Goal: Task Accomplishment & Management: Manage account settings

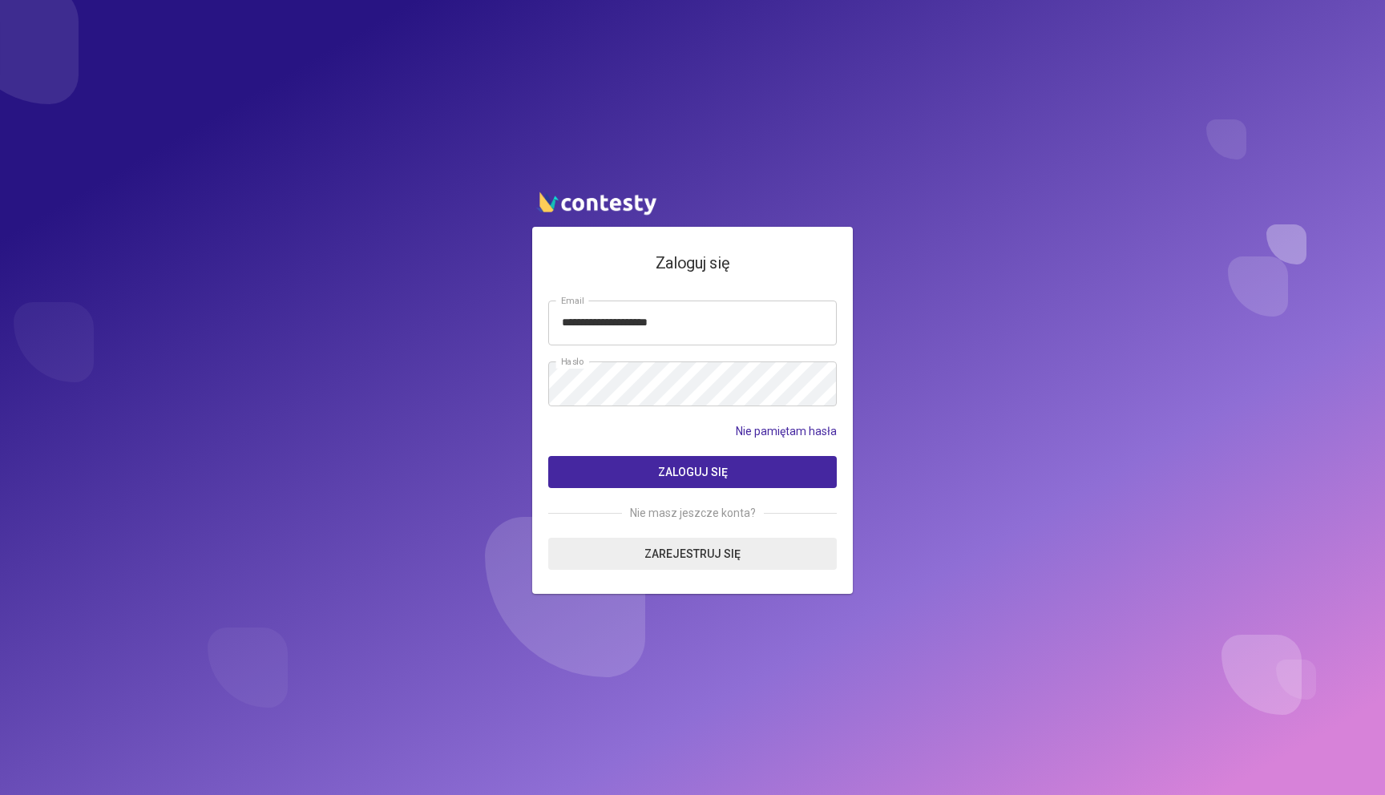
click at [655, 468] on button "Zaloguj się" at bounding box center [692, 472] width 289 height 32
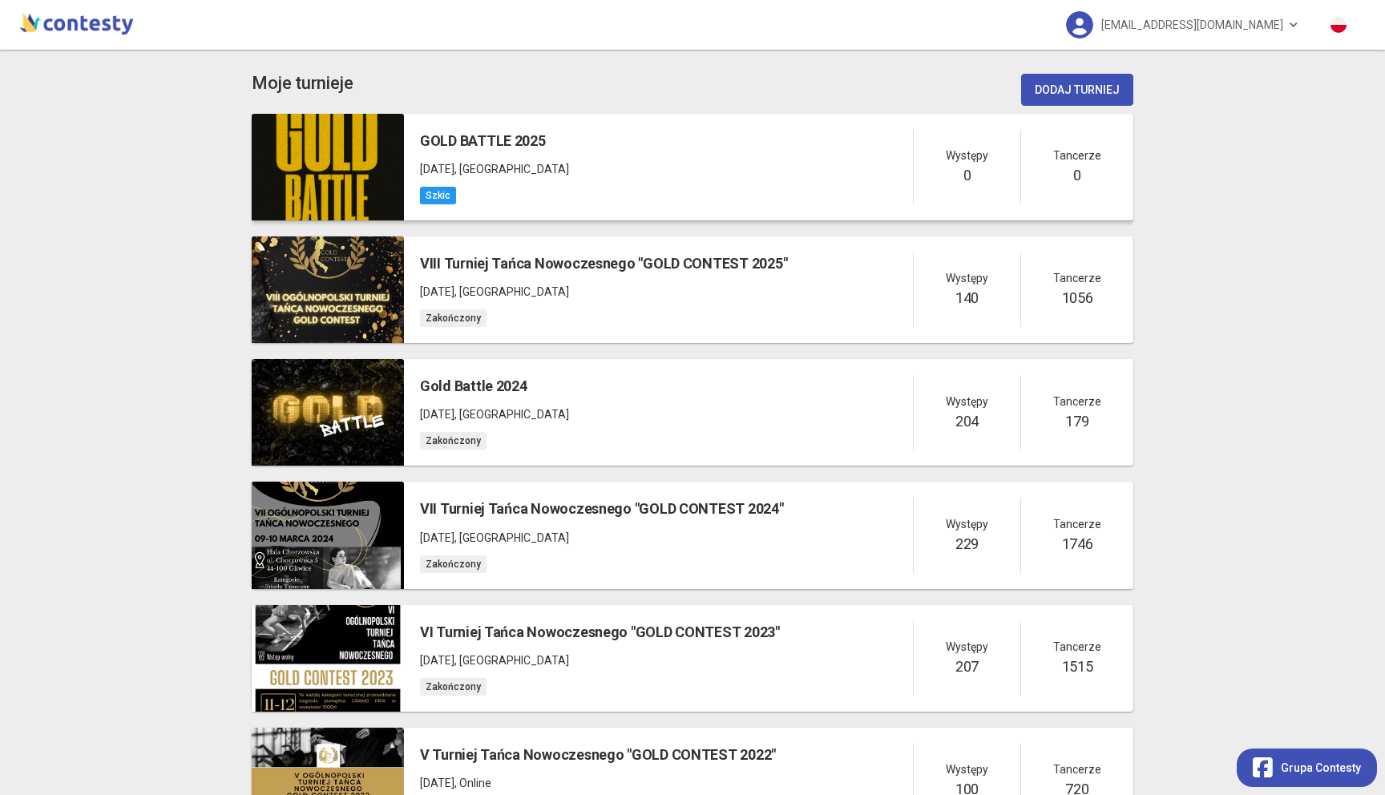
click at [662, 139] on div "GOLD BATTLE 2025 25 października 2025 , Gliwice Szkic Występy 0 Tancerze 0" at bounding box center [768, 167] width 729 height 107
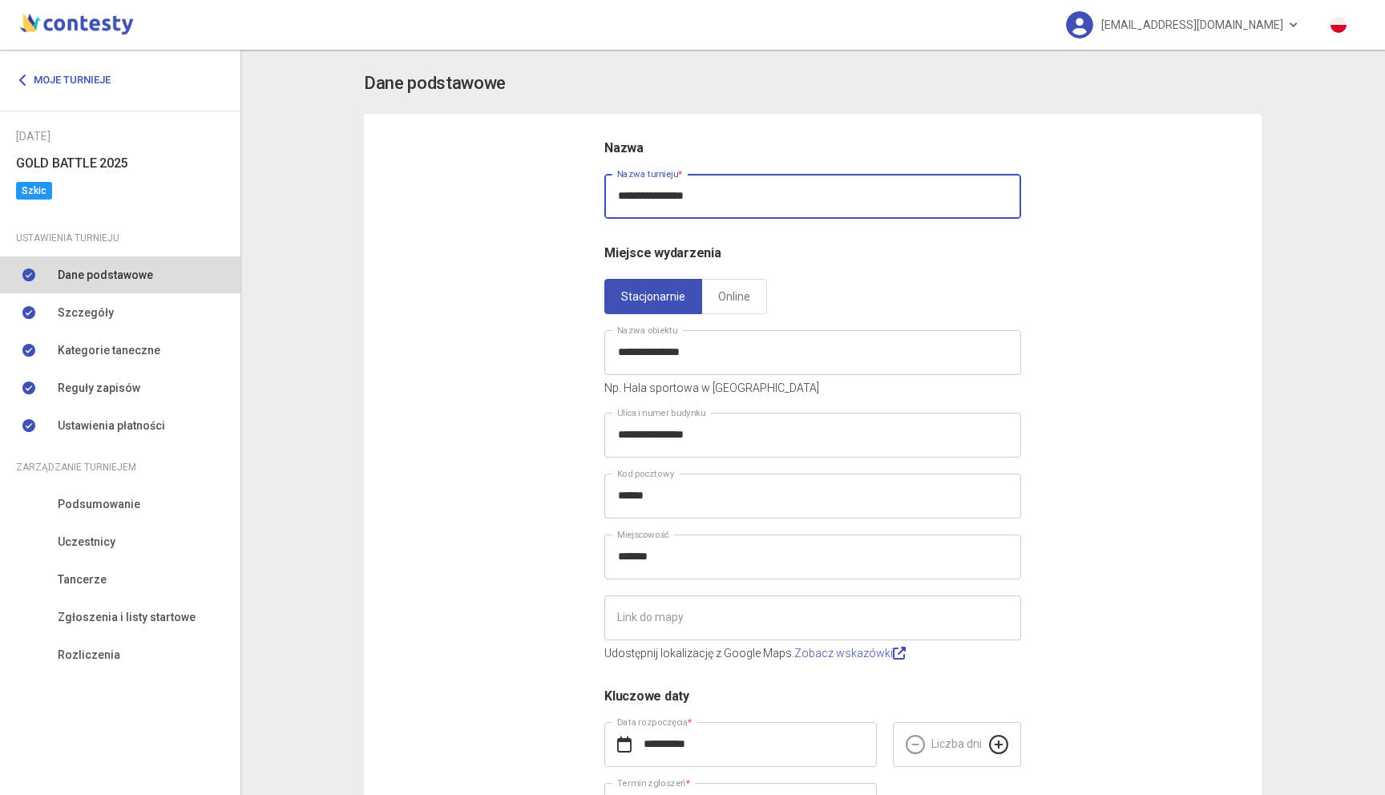
click at [657, 198] on input "**********" at bounding box center [812, 196] width 417 height 45
drag, startPoint x: 657, startPoint y: 198, endPoint x: 623, endPoint y: 197, distance: 34.5
click at [623, 197] on input "**********" at bounding box center [812, 196] width 417 height 45
type input "**********"
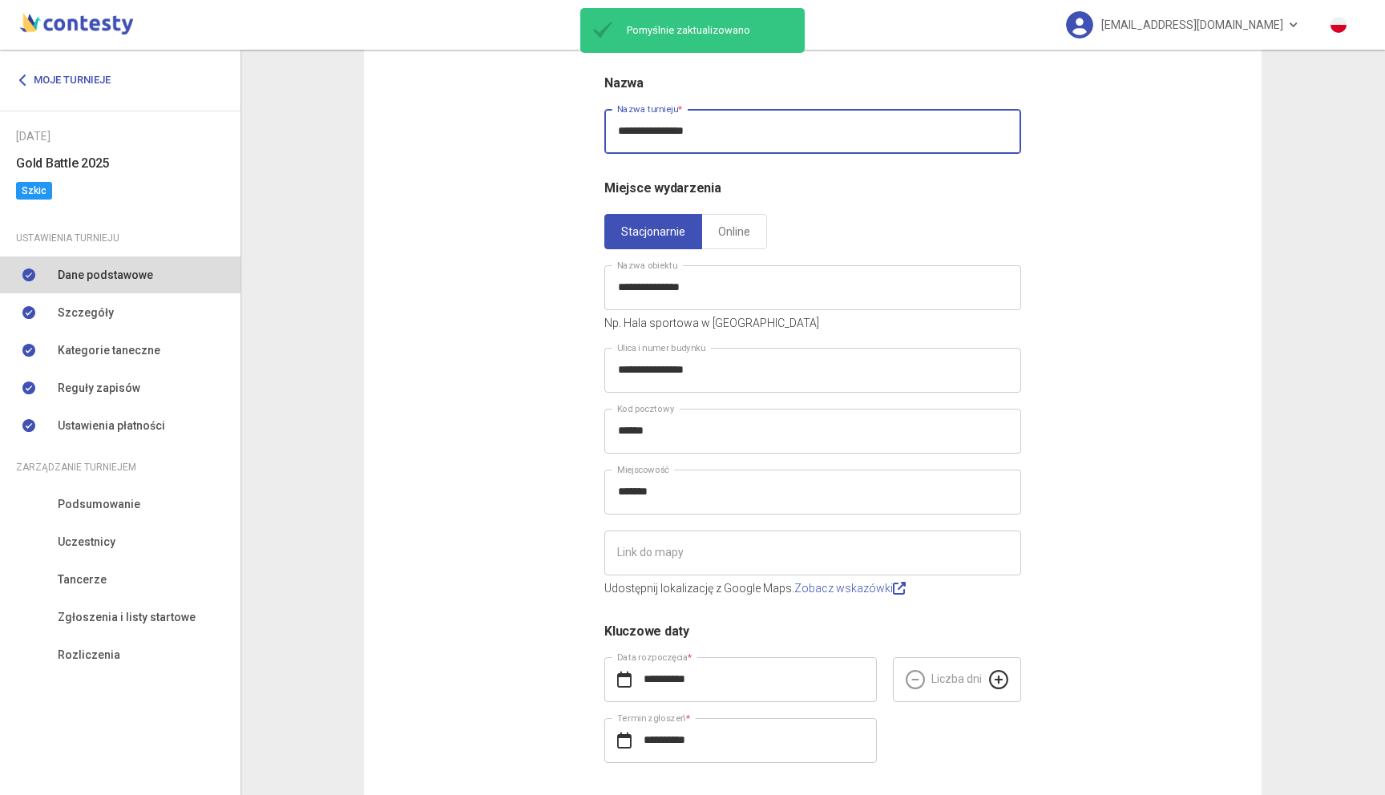
scroll to position [158, 0]
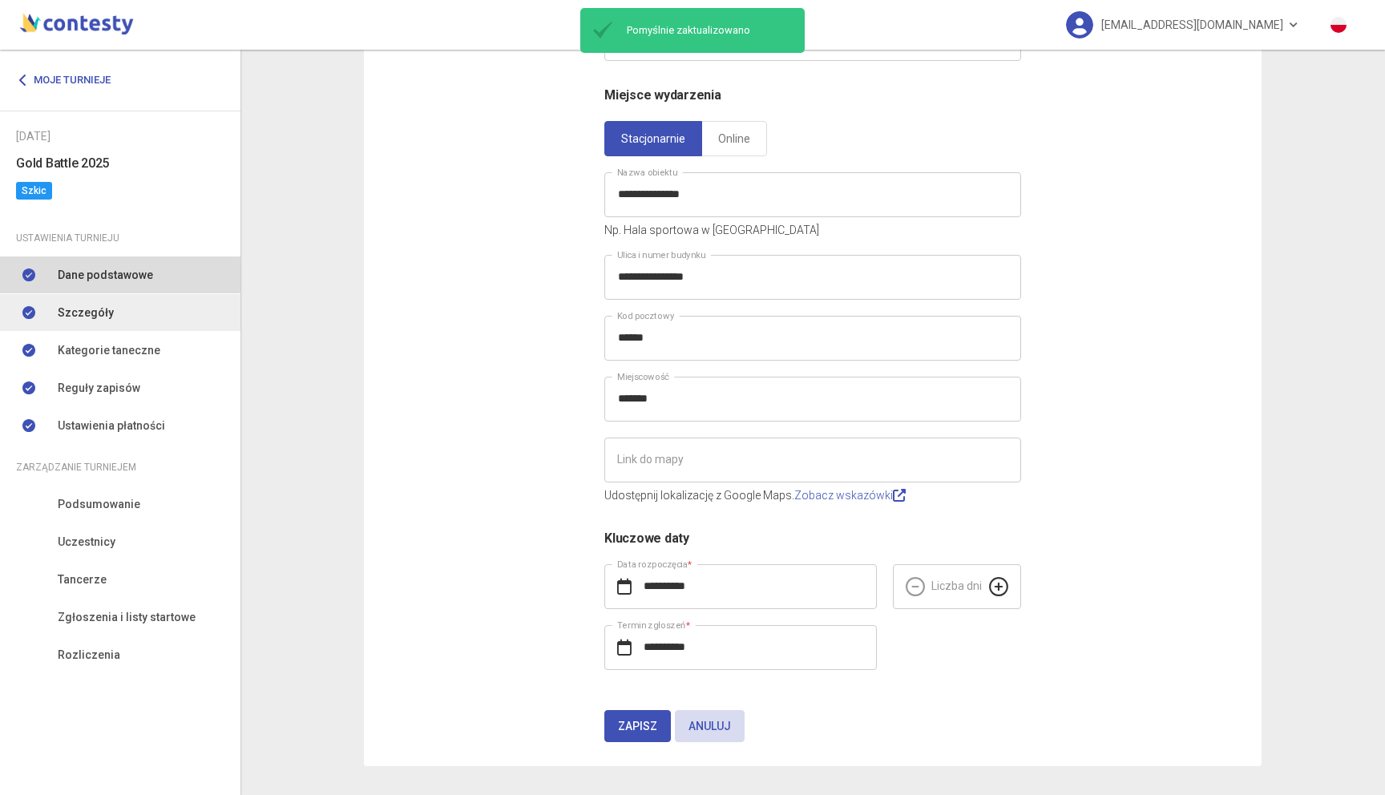
click at [147, 320] on link "Szczegóły" at bounding box center [120, 312] width 240 height 37
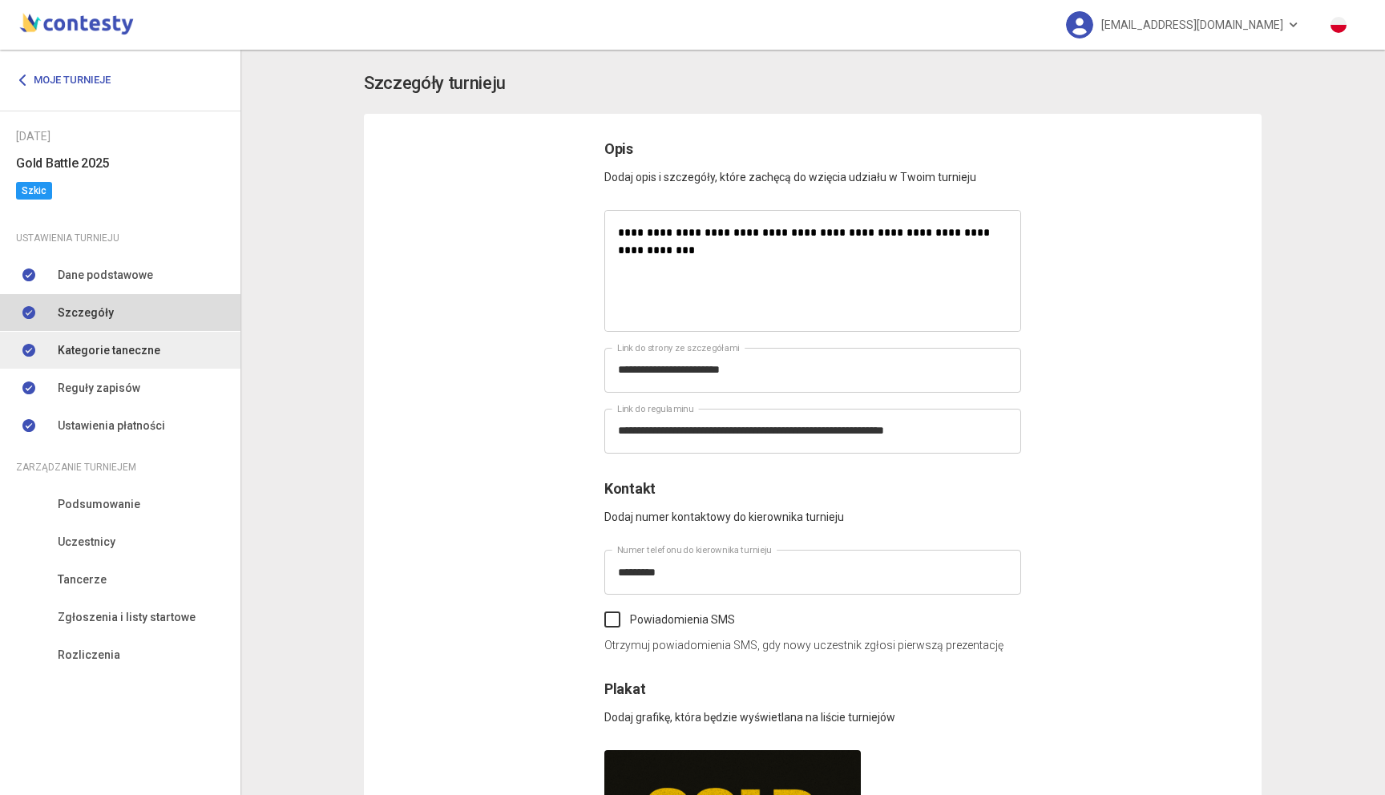
click at [129, 356] on span "Kategorie taneczne" at bounding box center [109, 350] width 103 height 18
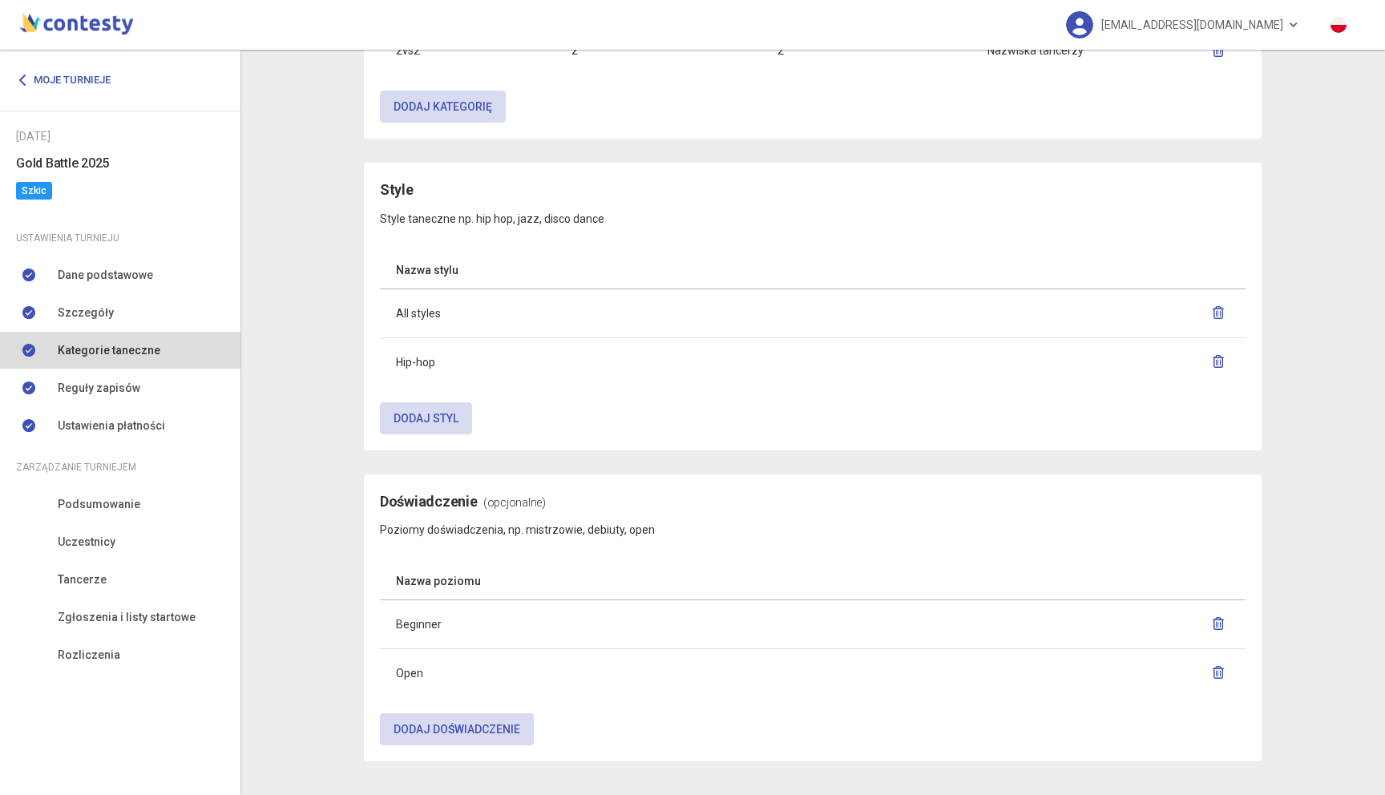
scroll to position [874, 0]
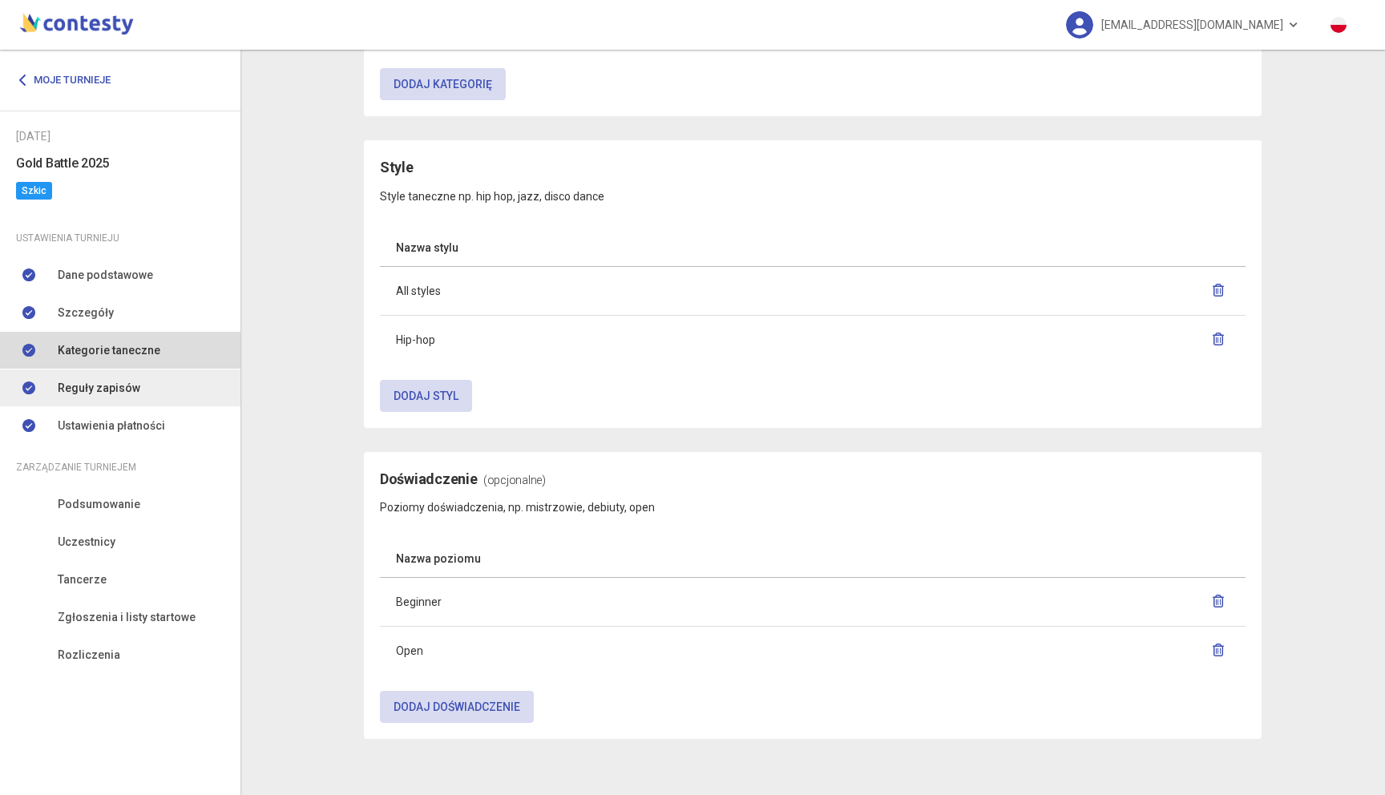
click at [87, 380] on span "Reguły zapisów" at bounding box center [99, 388] width 83 height 18
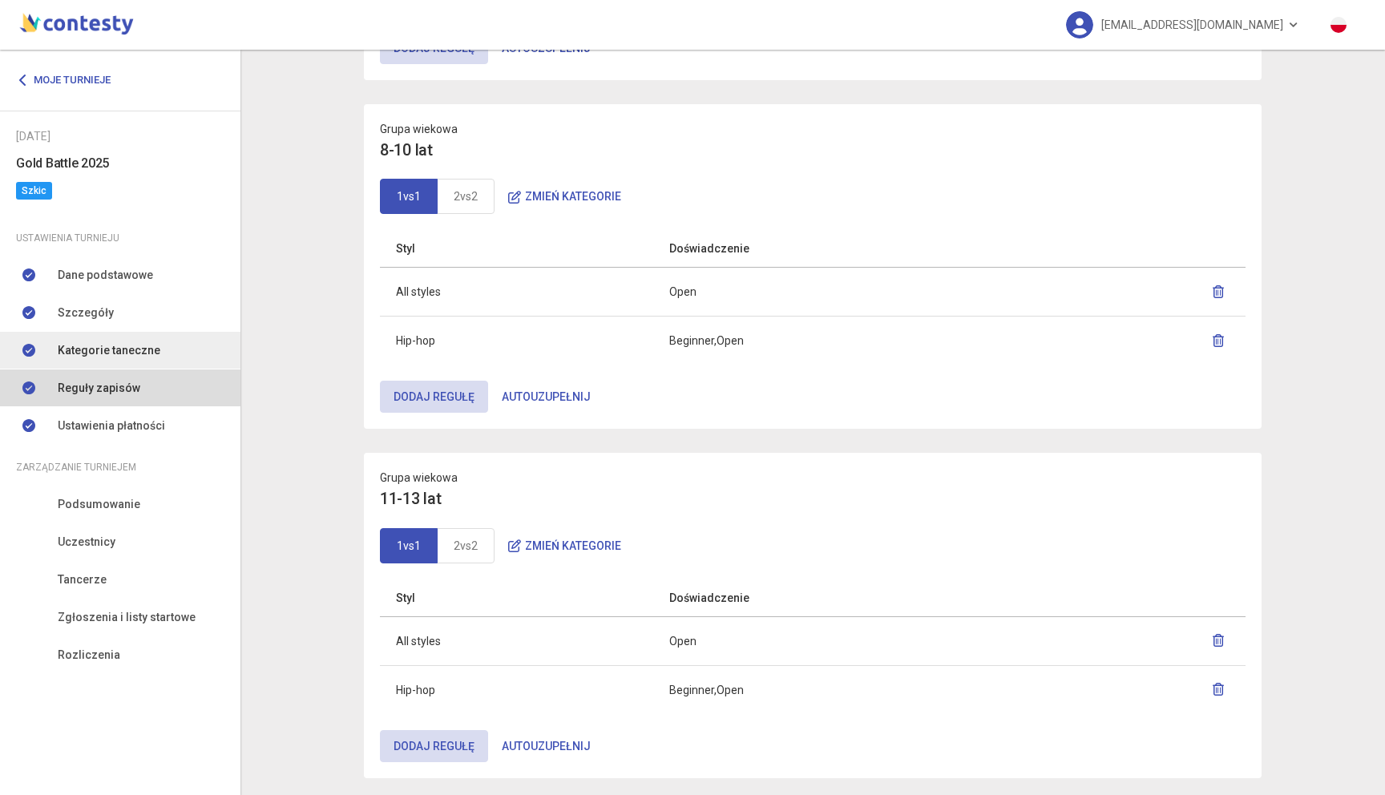
scroll to position [366, 0]
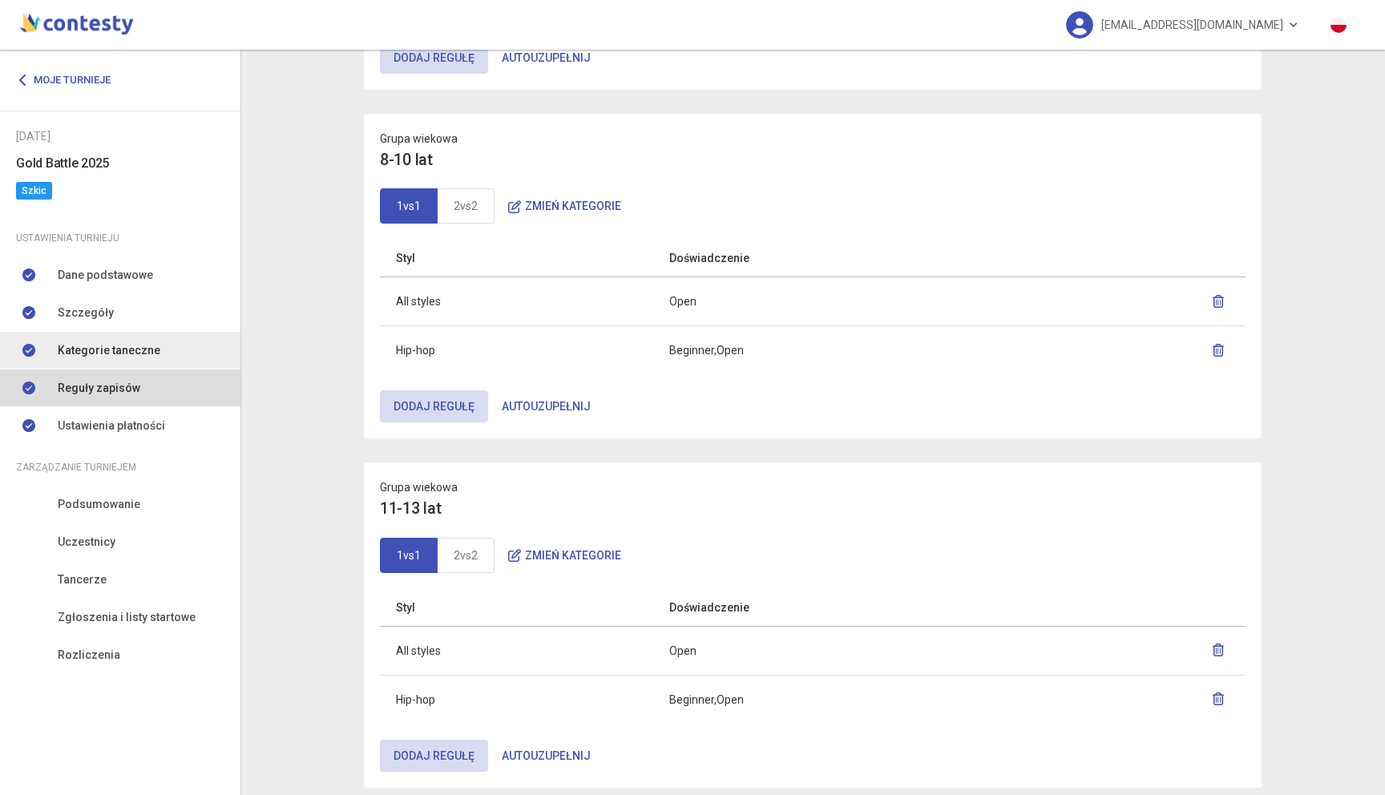
click at [120, 353] on span "Kategorie taneczne" at bounding box center [109, 350] width 103 height 18
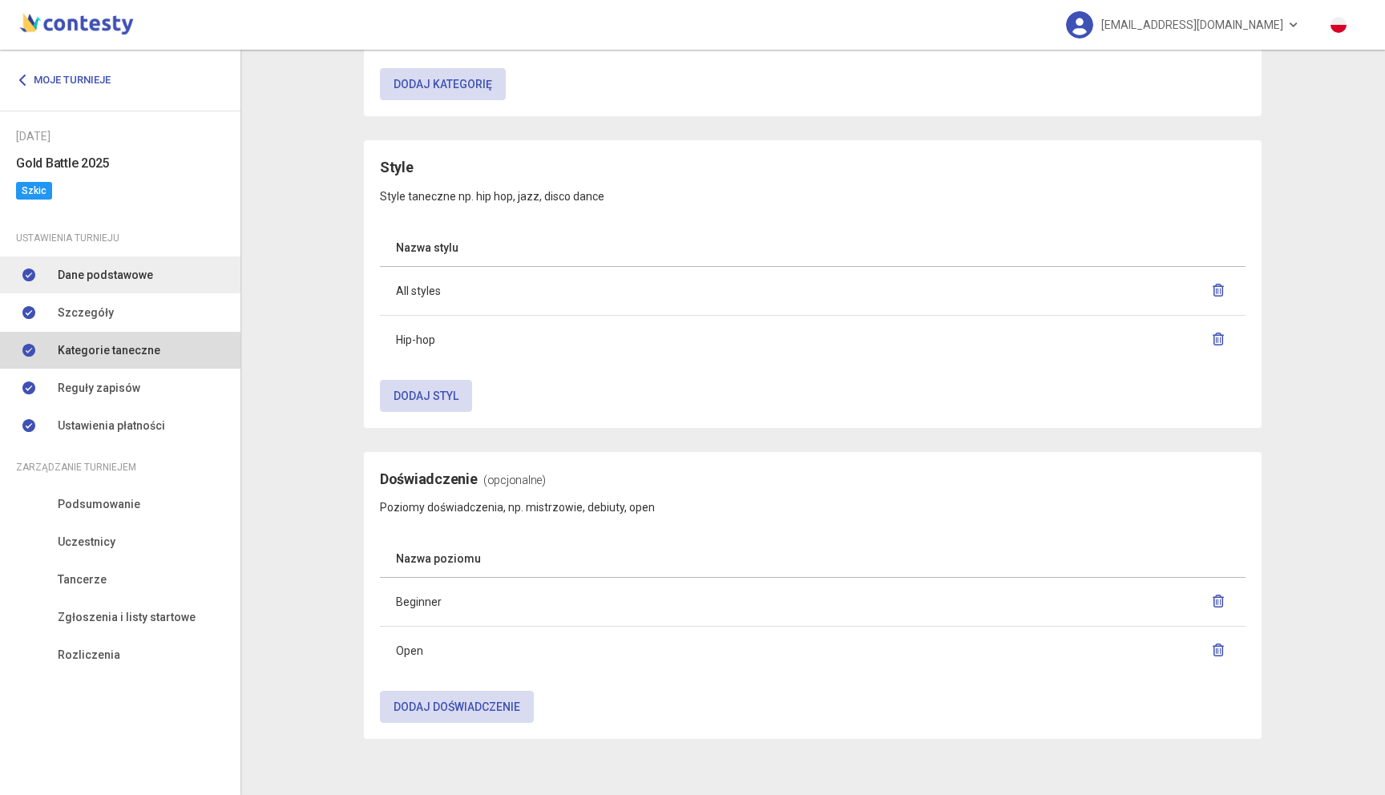
click at [150, 289] on link "Dane podstawowe" at bounding box center [120, 274] width 240 height 37
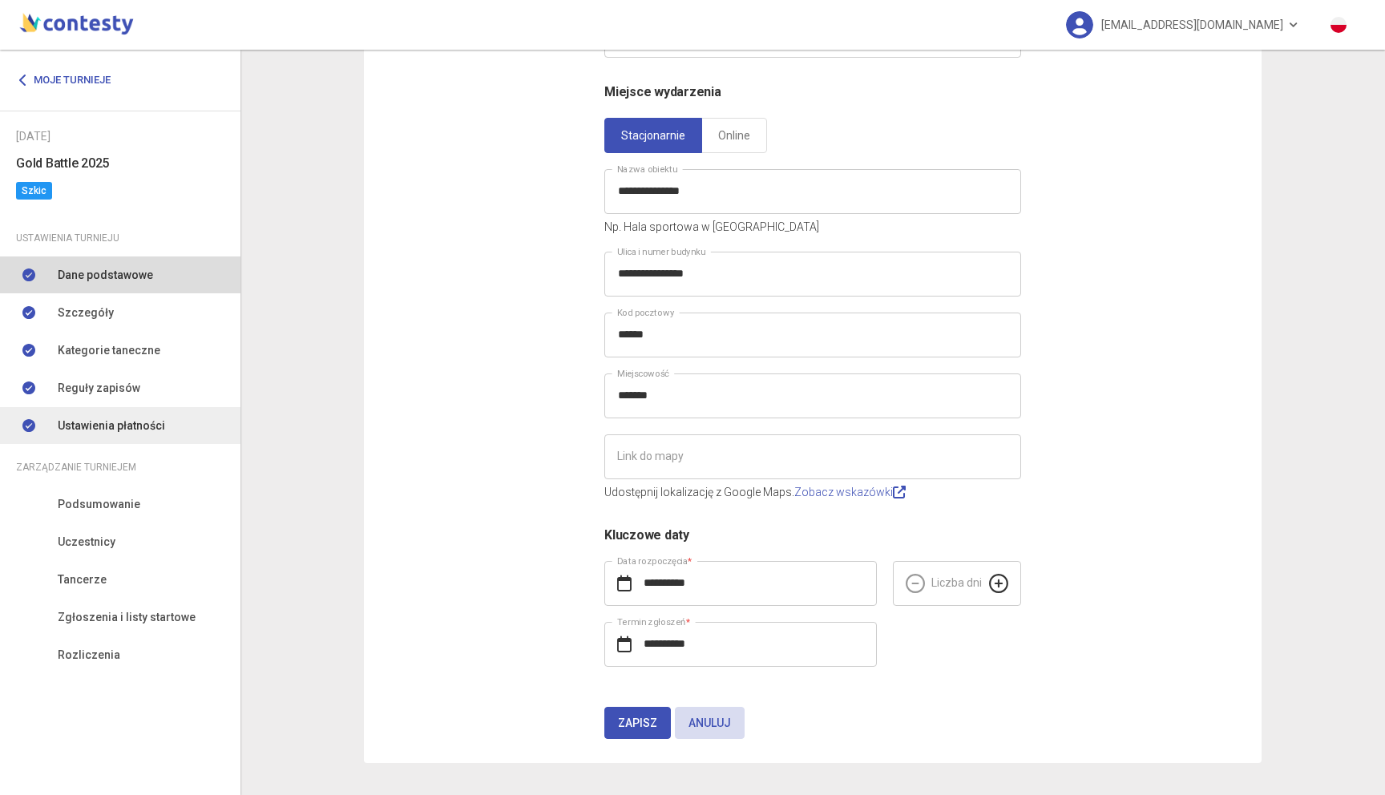
click at [105, 418] on span "Ustawienia płatności" at bounding box center [111, 426] width 107 height 18
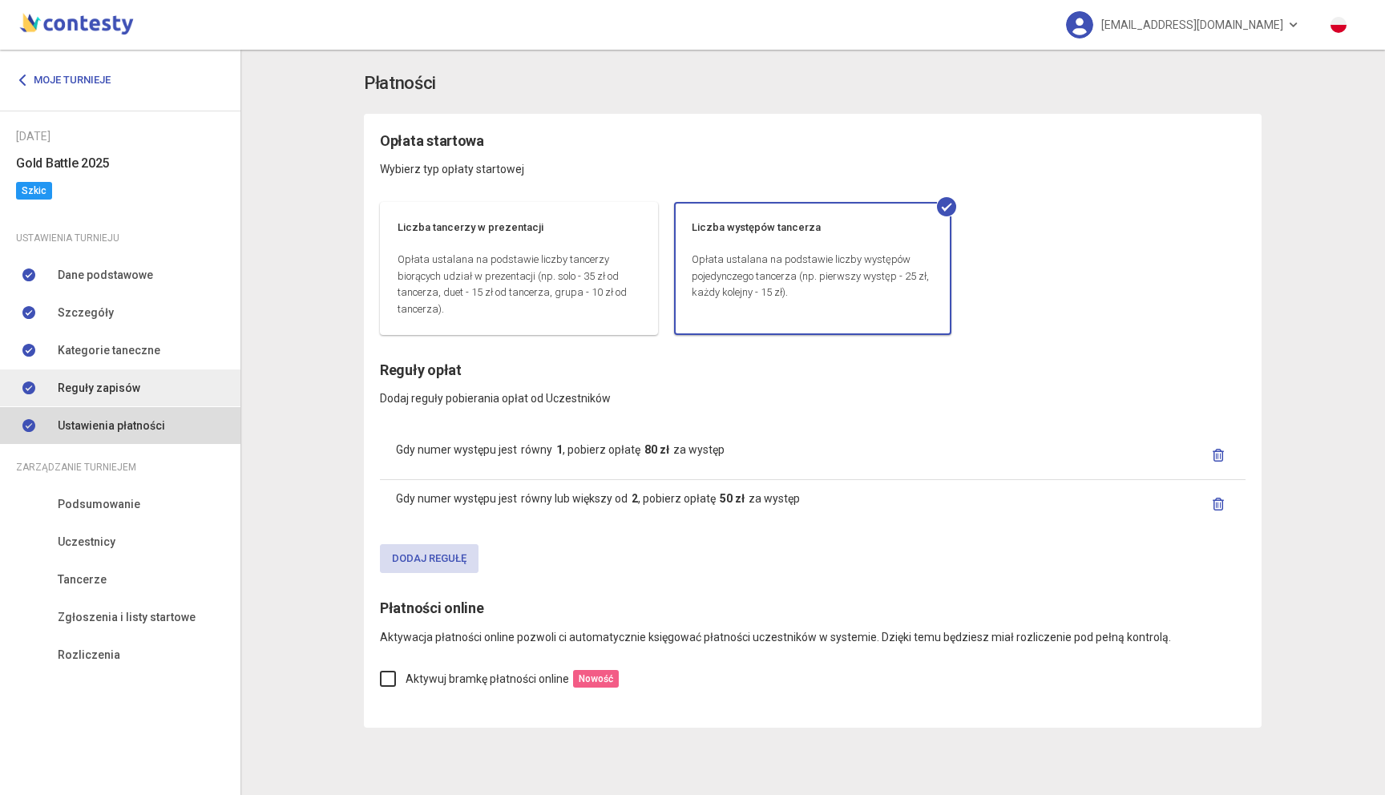
click at [129, 396] on span "Reguły zapisów" at bounding box center [99, 388] width 83 height 18
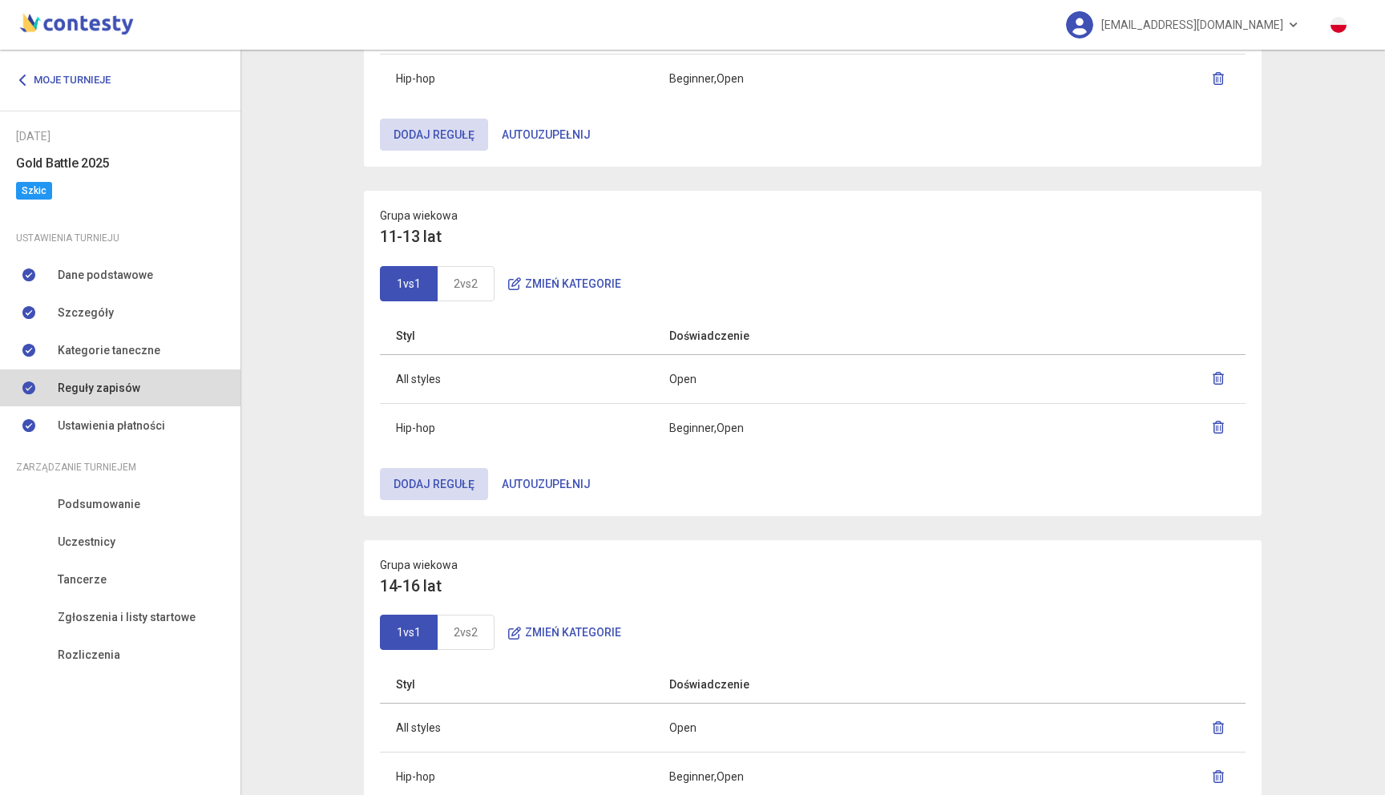
scroll to position [724, 0]
